Goal: Task Accomplishment & Management: Manage account settings

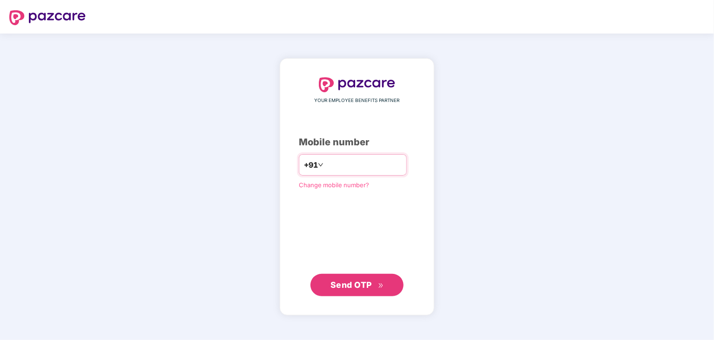
click at [348, 166] on input "number" at bounding box center [363, 164] width 76 height 15
type input "**********"
click at [337, 280] on span "Send OTP" at bounding box center [350, 285] width 41 height 10
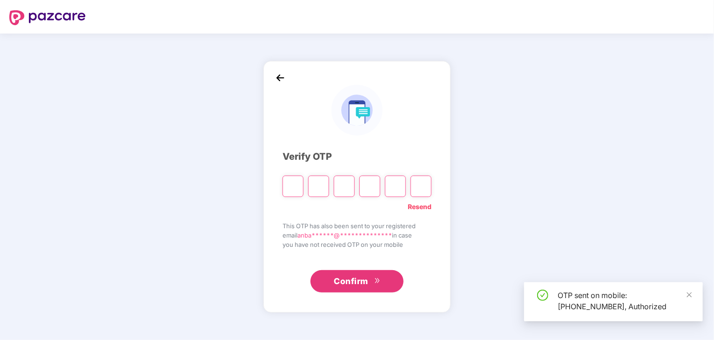
click at [292, 186] on input "Please enter verification code. Digit 1" at bounding box center [292, 185] width 21 height 21
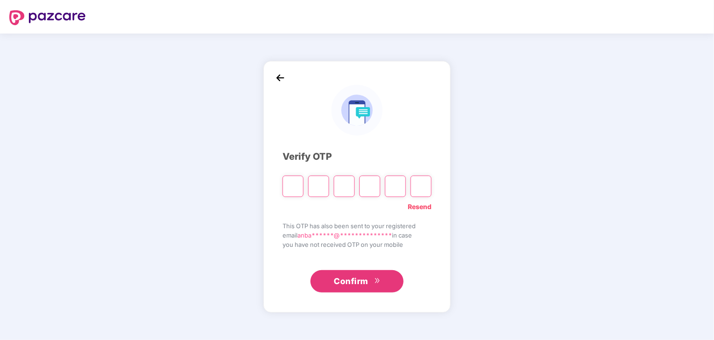
type input "*"
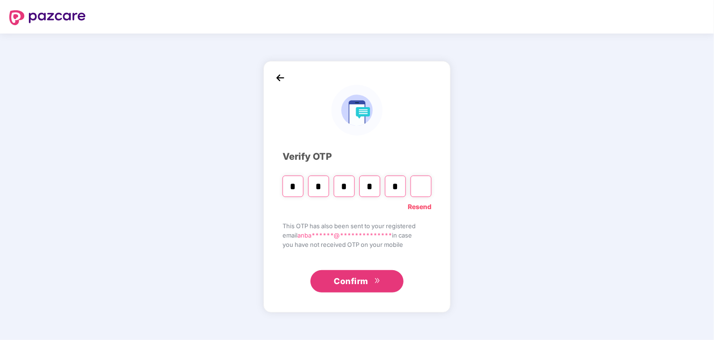
type input "*"
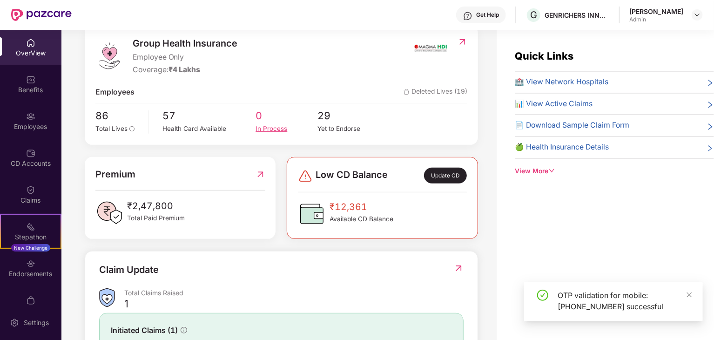
scroll to position [122, 0]
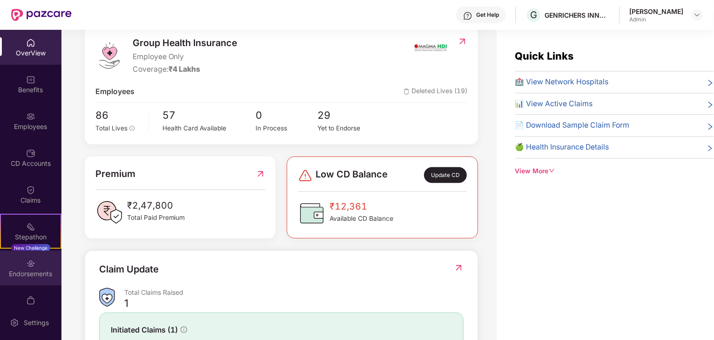
click at [39, 270] on div "Endorsements" at bounding box center [30, 273] width 61 height 9
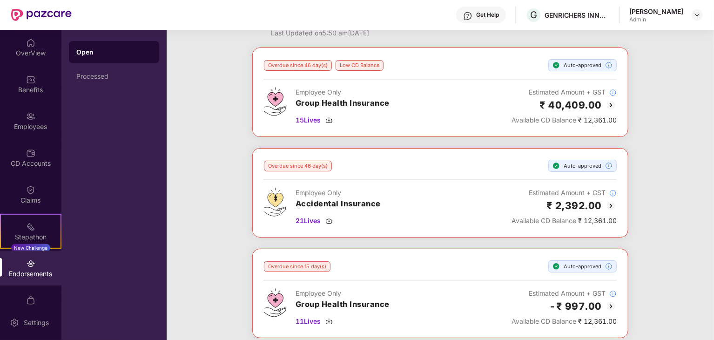
scroll to position [35, 0]
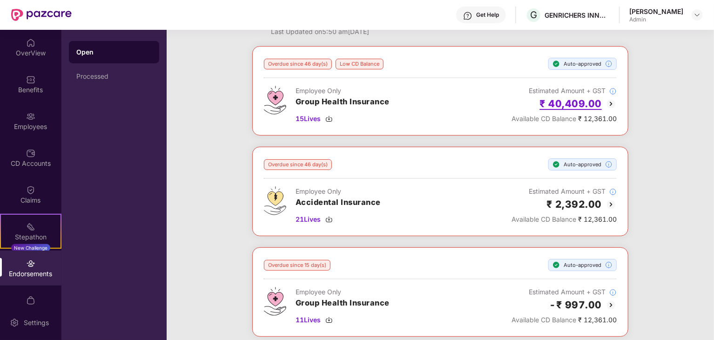
click at [541, 99] on h2 "₹ 40,409.00" at bounding box center [571, 103] width 62 height 15
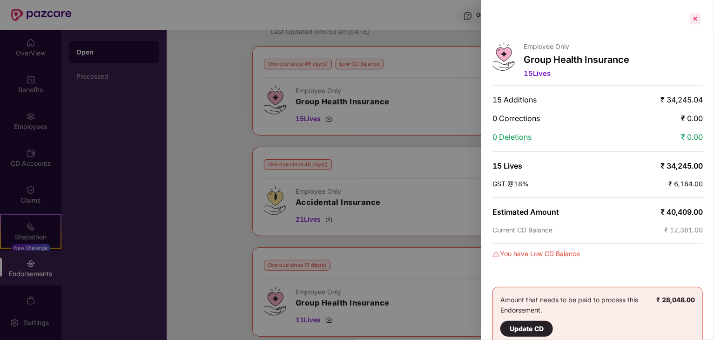
click at [691, 17] on div at bounding box center [695, 18] width 15 height 15
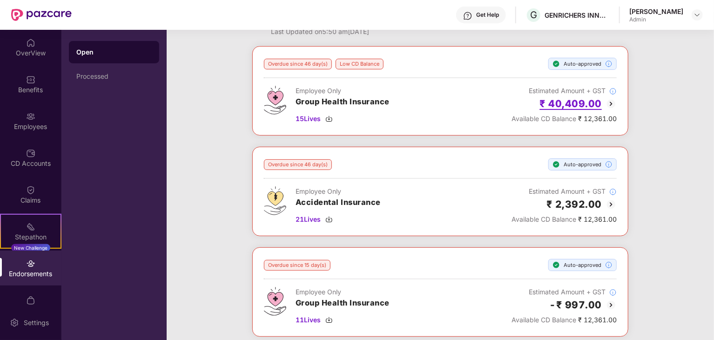
click at [575, 106] on h2 "₹ 40,409.00" at bounding box center [571, 103] width 62 height 15
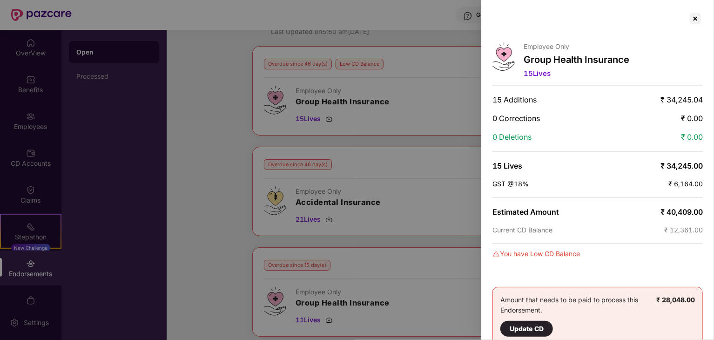
click at [468, 168] on div at bounding box center [357, 170] width 714 height 340
click at [697, 19] on div at bounding box center [695, 18] width 15 height 15
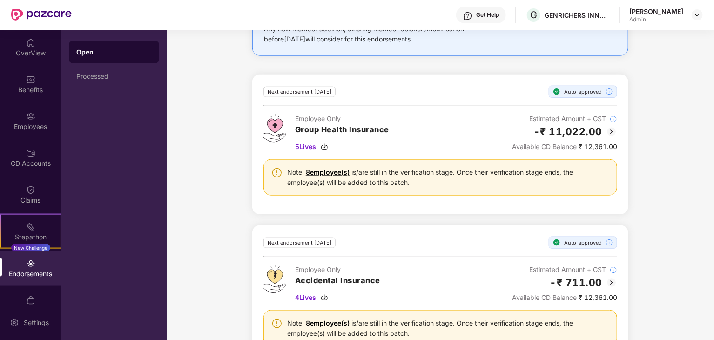
scroll to position [534, 0]
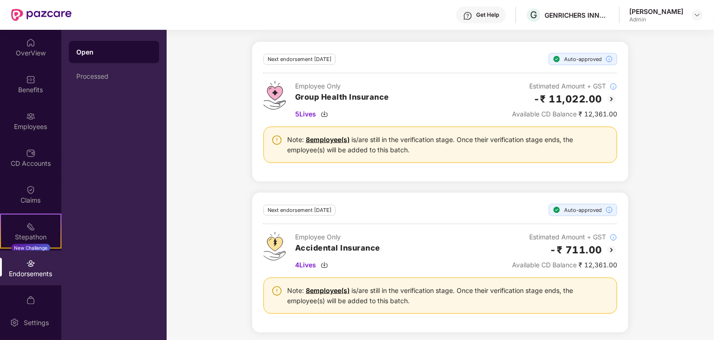
click at [613, 244] on img at bounding box center [611, 249] width 11 height 11
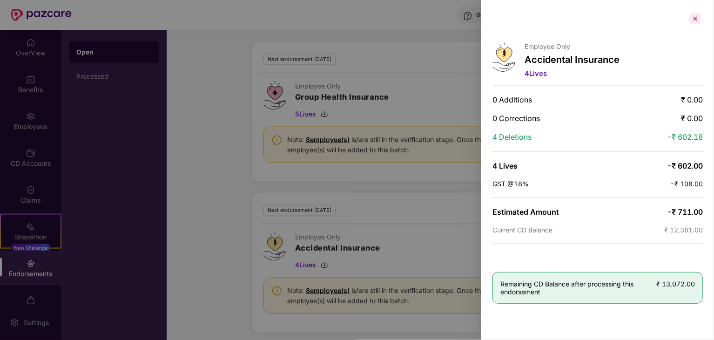
click at [700, 20] on div at bounding box center [695, 18] width 15 height 15
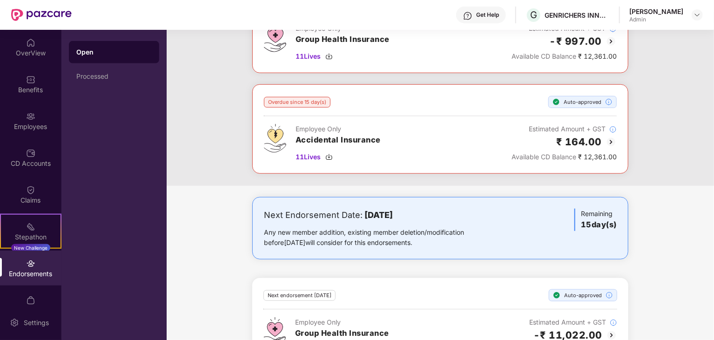
scroll to position [298, 0]
click at [33, 56] on div "OverView" at bounding box center [30, 52] width 61 height 9
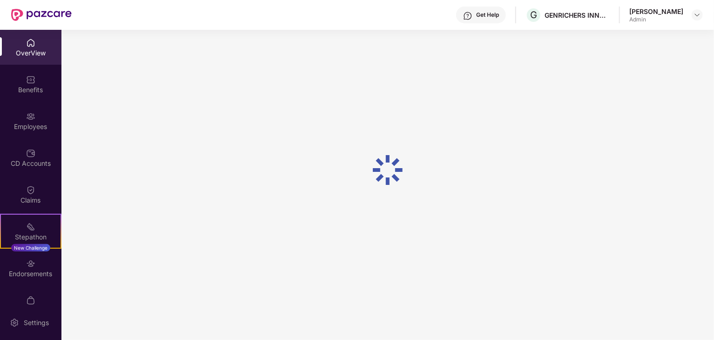
scroll to position [30, 0]
